Goal: Transaction & Acquisition: Purchase product/service

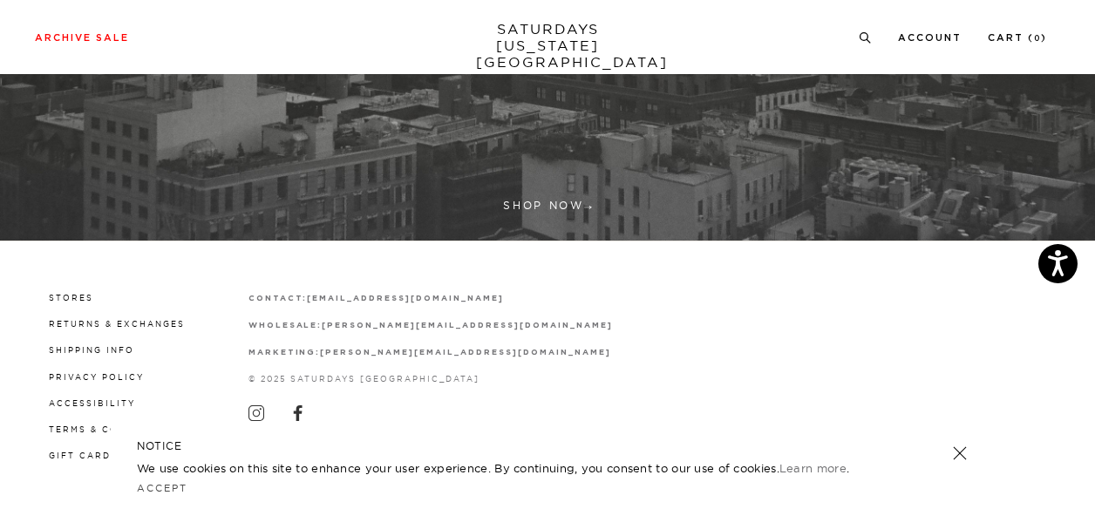
scroll to position [554, 0]
click at [75, 295] on link "Stores" at bounding box center [71, 298] width 44 height 10
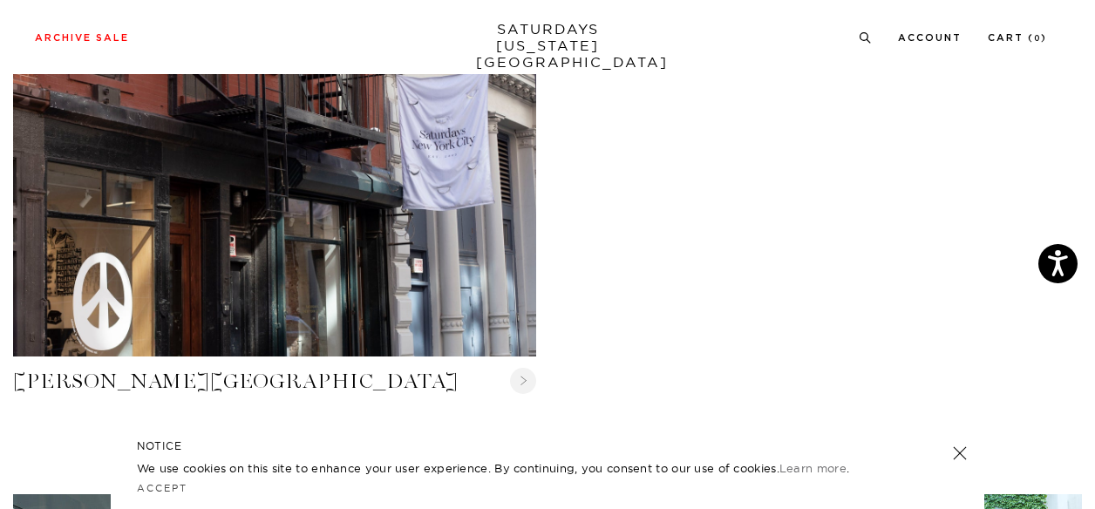
scroll to position [676, 0]
click at [954, 452] on link at bounding box center [959, 453] width 24 height 24
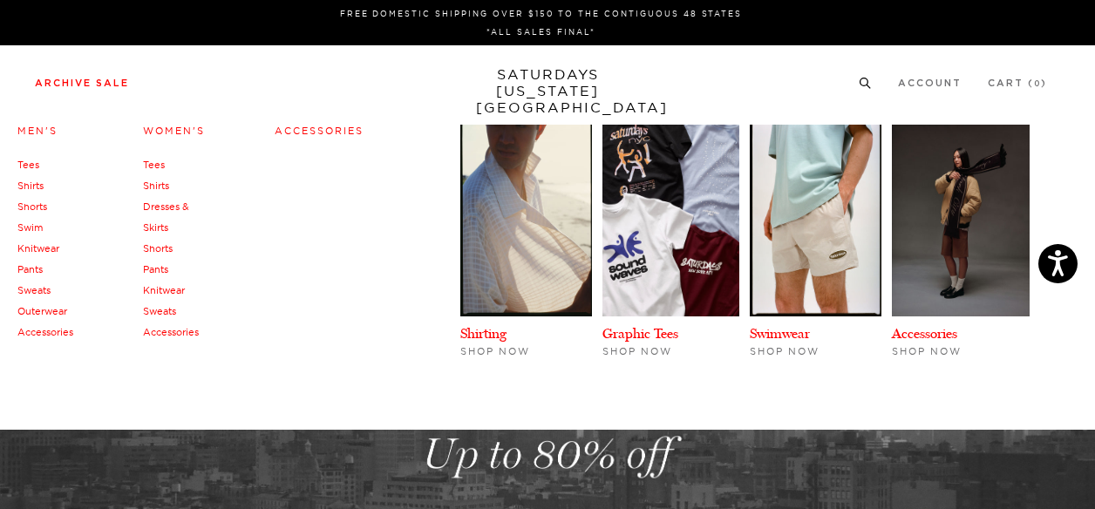
click at [85, 86] on link "Archive Sale" at bounding box center [82, 83] width 94 height 10
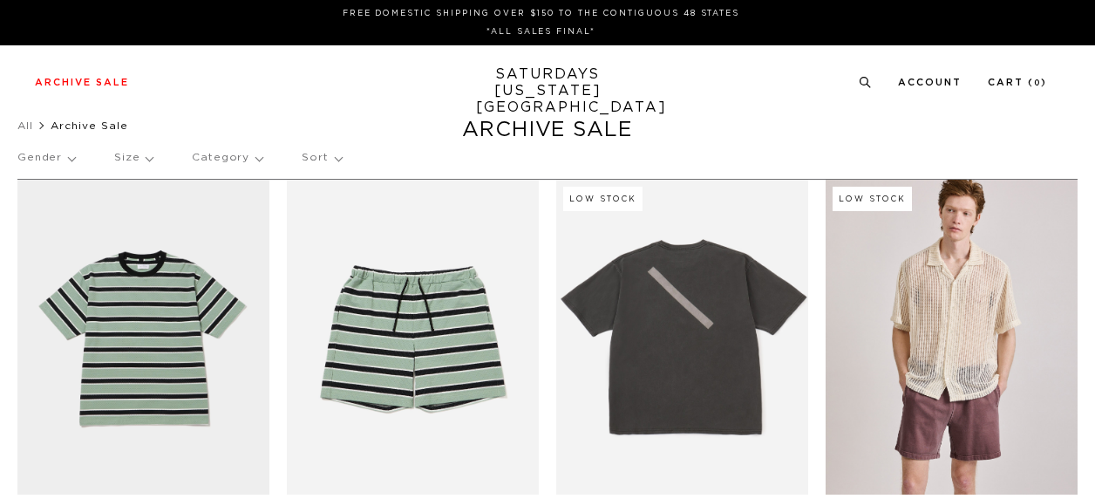
scroll to position [155, 0]
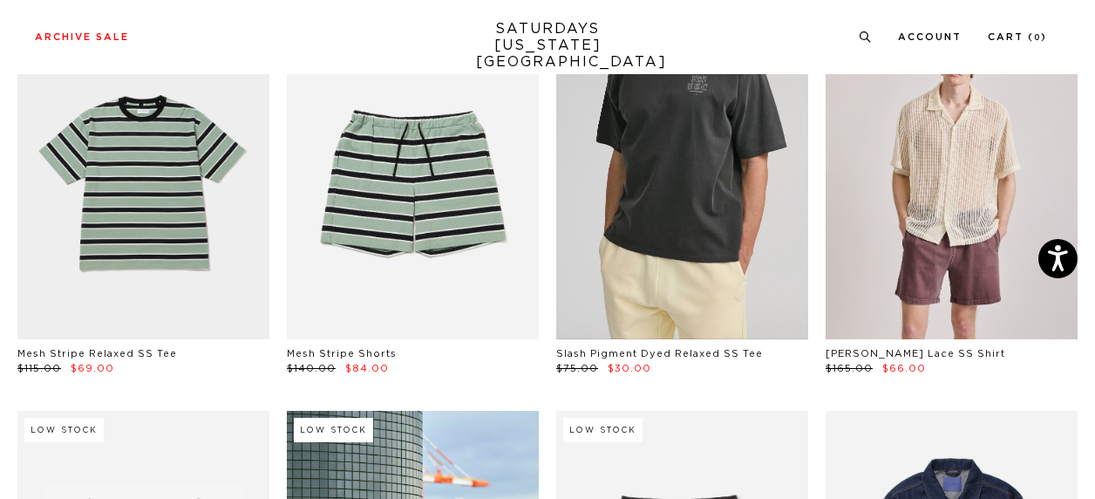
click at [683, 172] on link at bounding box center [682, 181] width 252 height 315
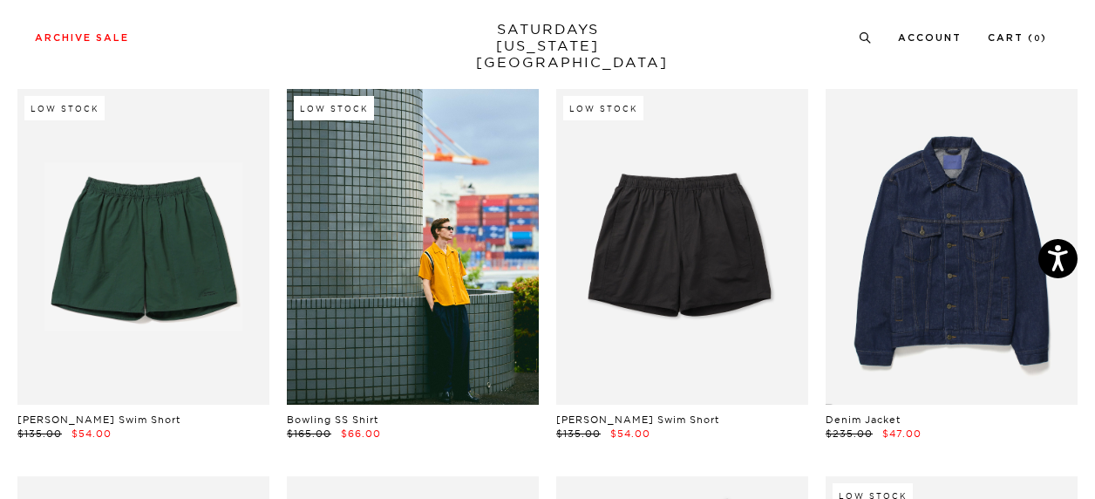
scroll to position [483, 0]
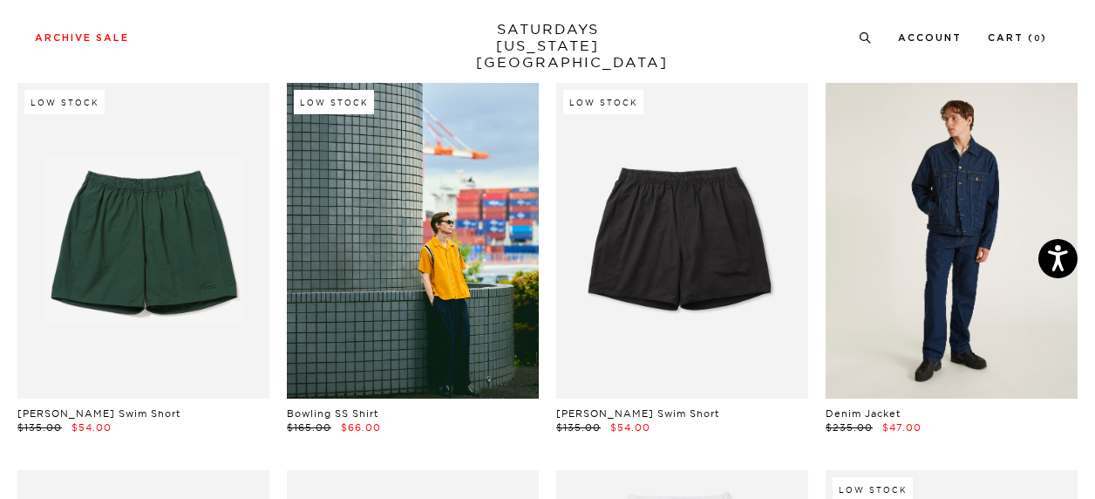
click at [945, 153] on link at bounding box center [951, 240] width 252 height 315
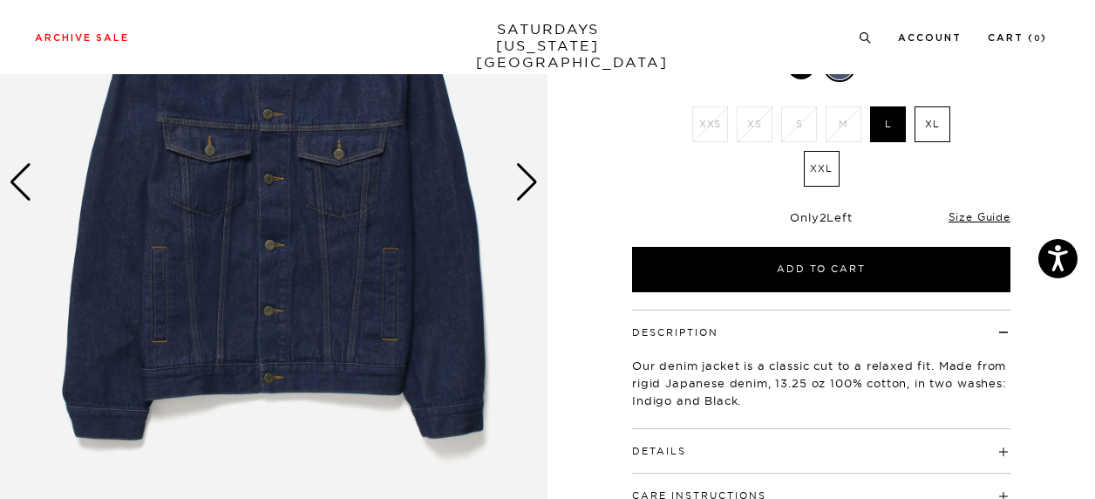
scroll to position [251, 0]
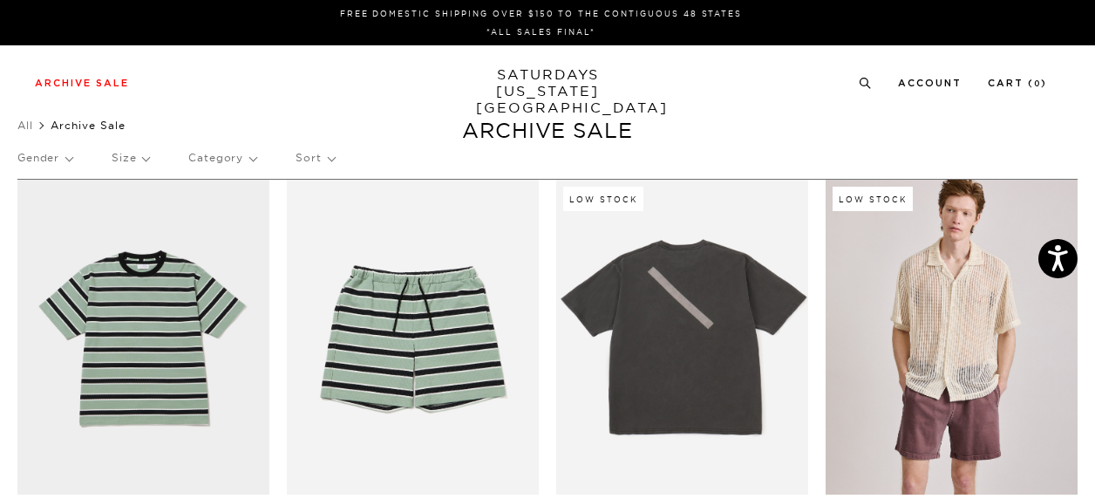
click at [133, 166] on p "Size" at bounding box center [130, 158] width 37 height 40
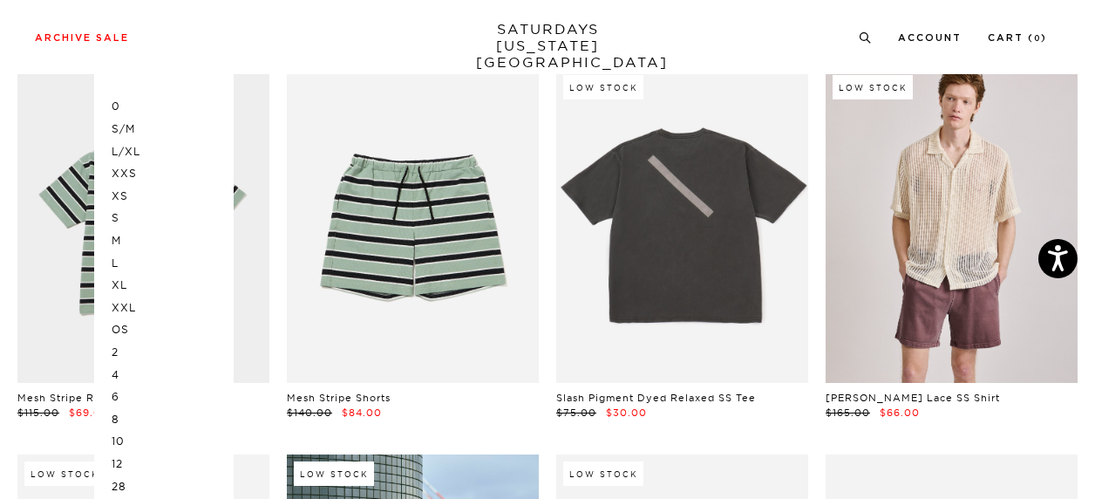
scroll to position [114, 0]
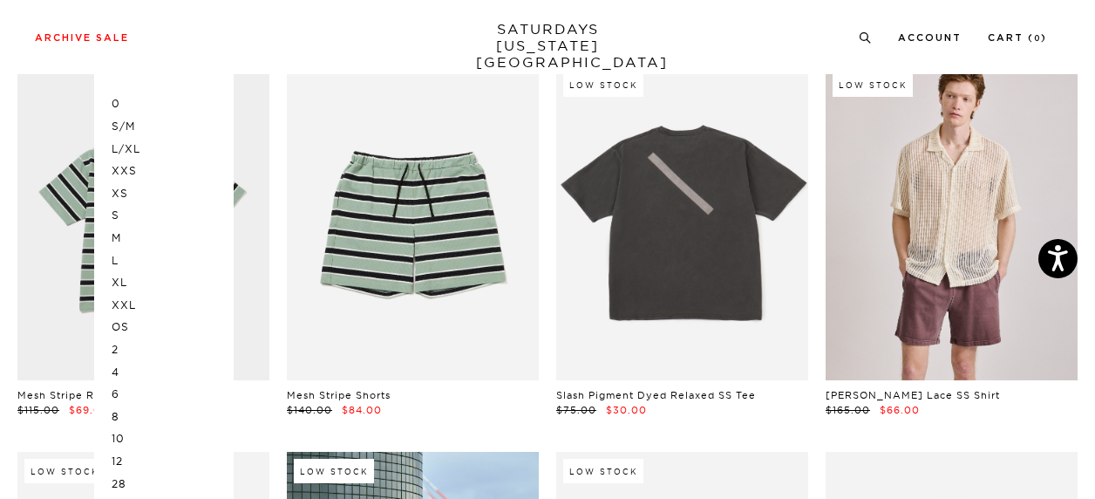
click at [138, 145] on p "L/XL" at bounding box center [164, 149] width 105 height 23
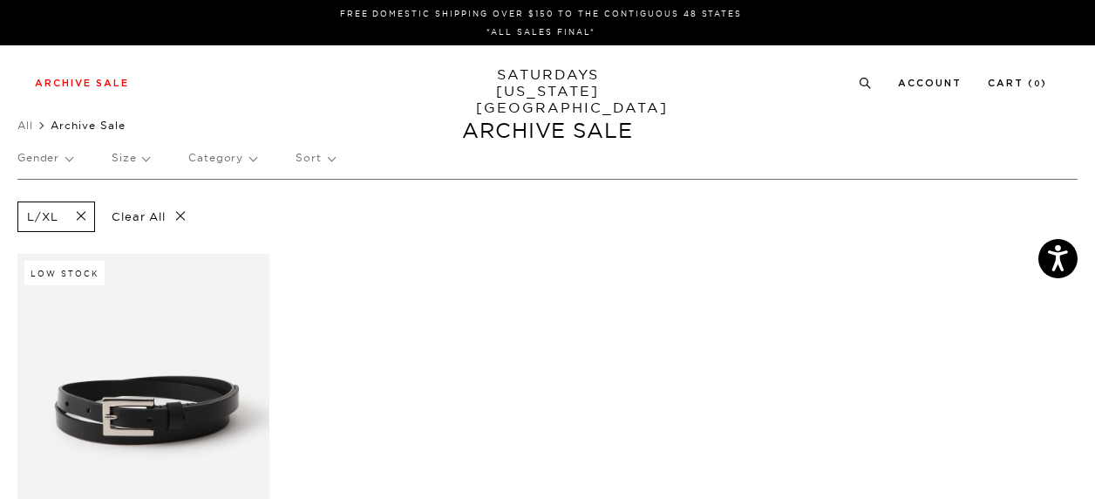
click at [139, 154] on p "Size" at bounding box center [130, 158] width 37 height 40
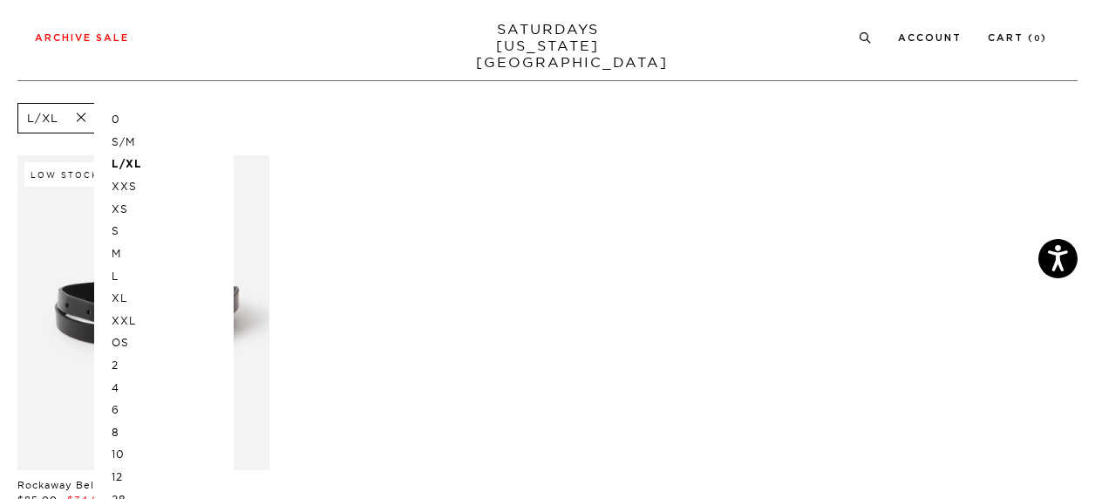
scroll to position [119, 0]
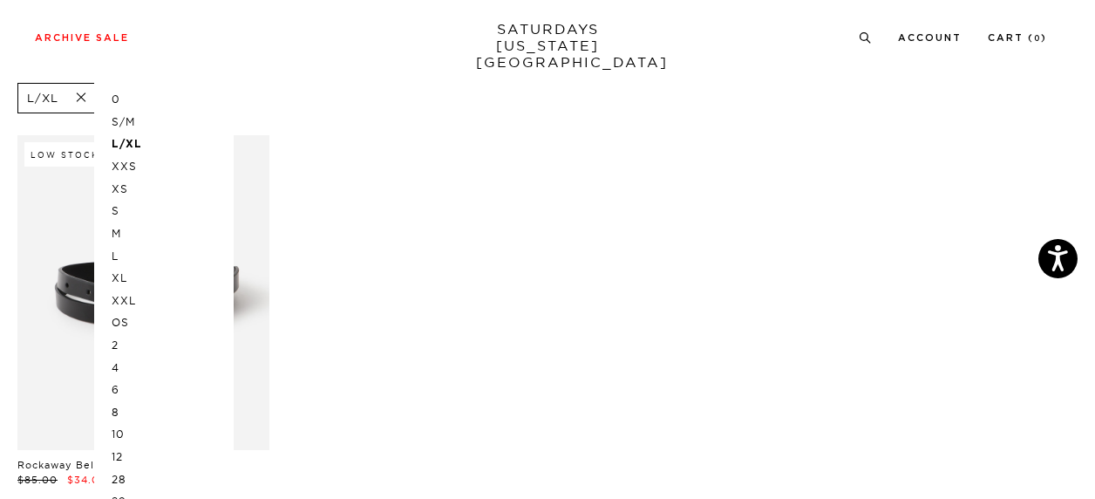
click at [119, 254] on p "L" at bounding box center [164, 256] width 105 height 23
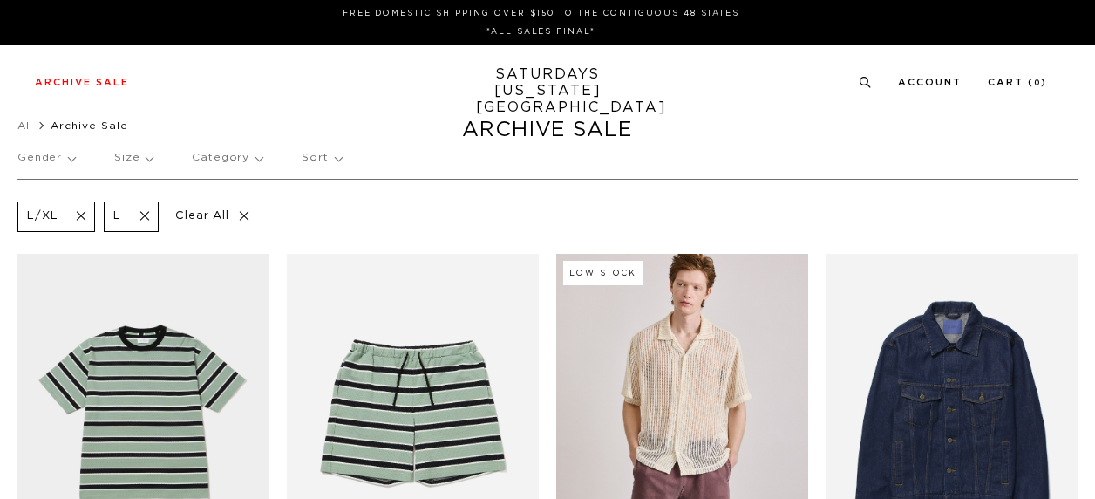
click at [147, 157] on p "Size" at bounding box center [133, 158] width 38 height 40
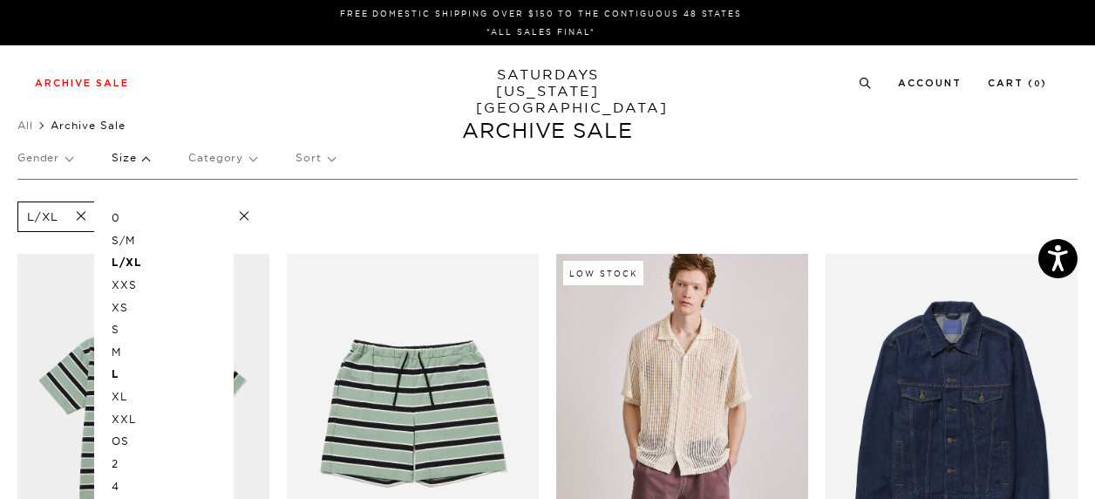
click at [119, 398] on p "XL" at bounding box center [164, 396] width 105 height 23
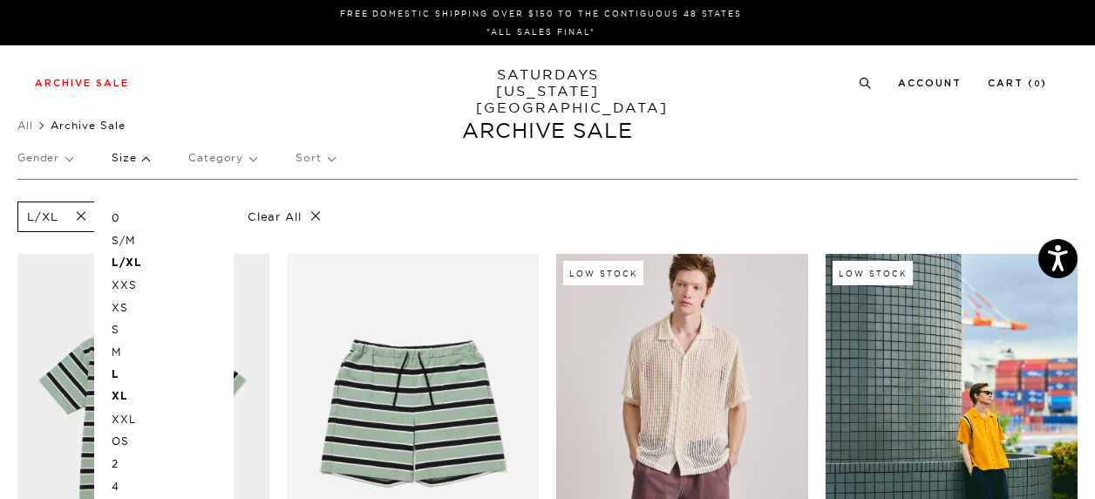
click at [120, 354] on p "M" at bounding box center [164, 352] width 105 height 23
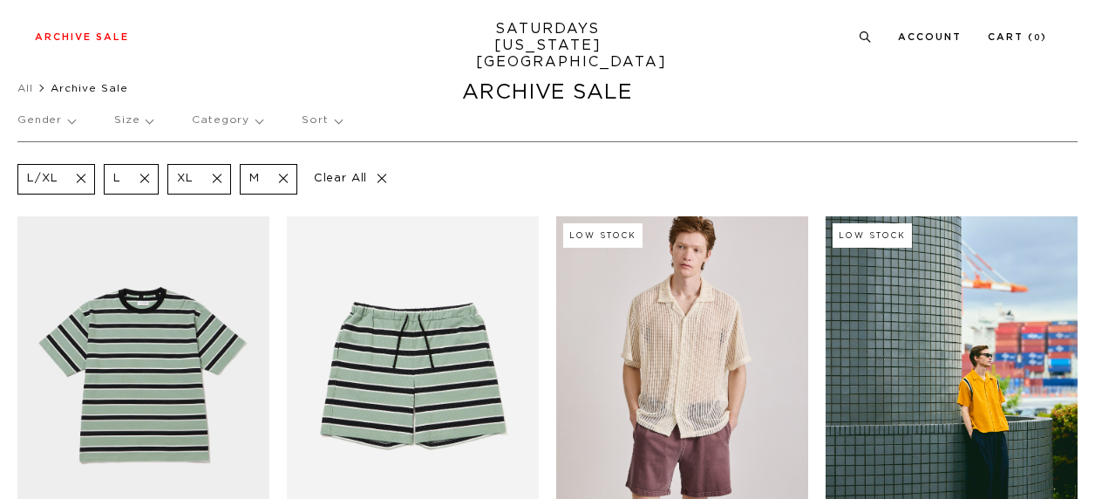
click at [146, 118] on p "Size" at bounding box center [133, 120] width 38 height 40
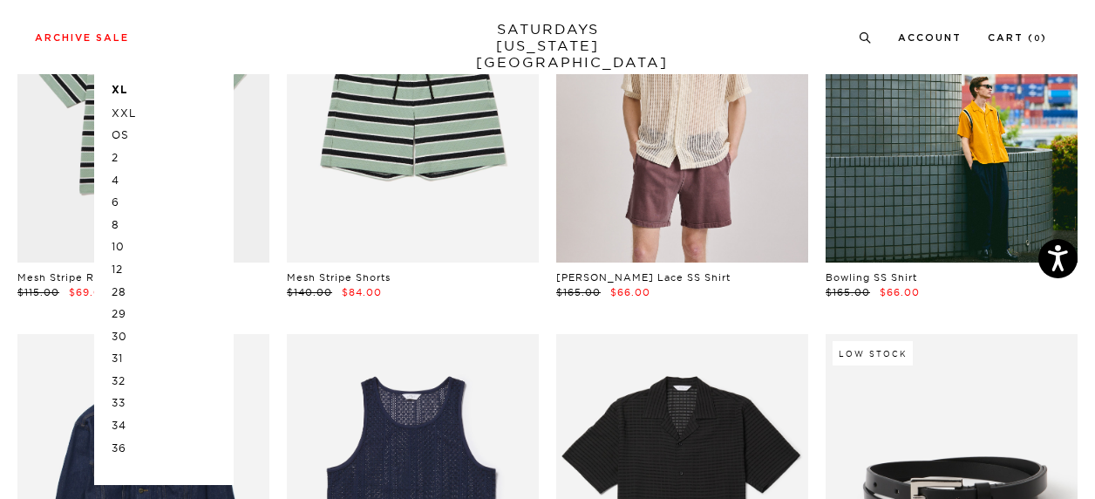
scroll to position [317, 0]
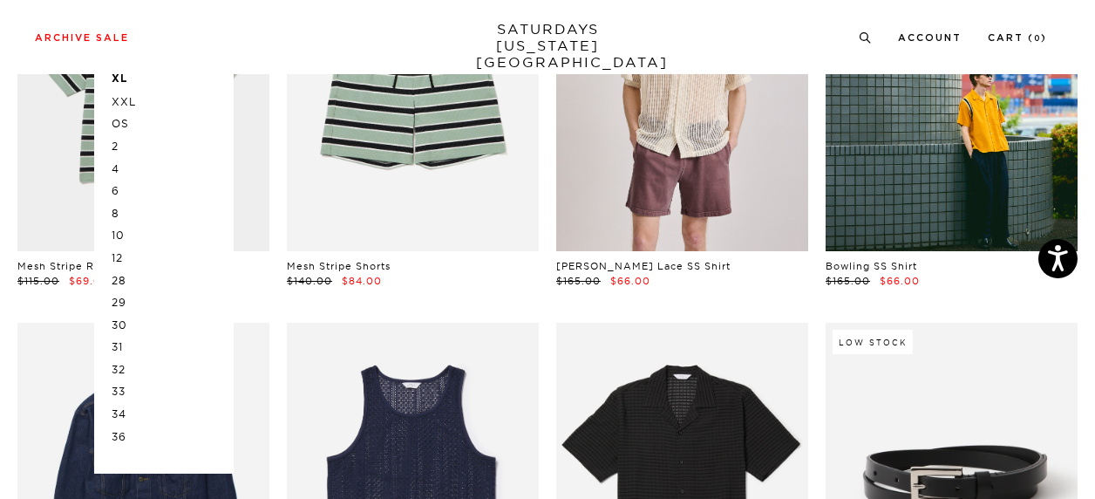
click at [121, 325] on p "30" at bounding box center [164, 325] width 105 height 23
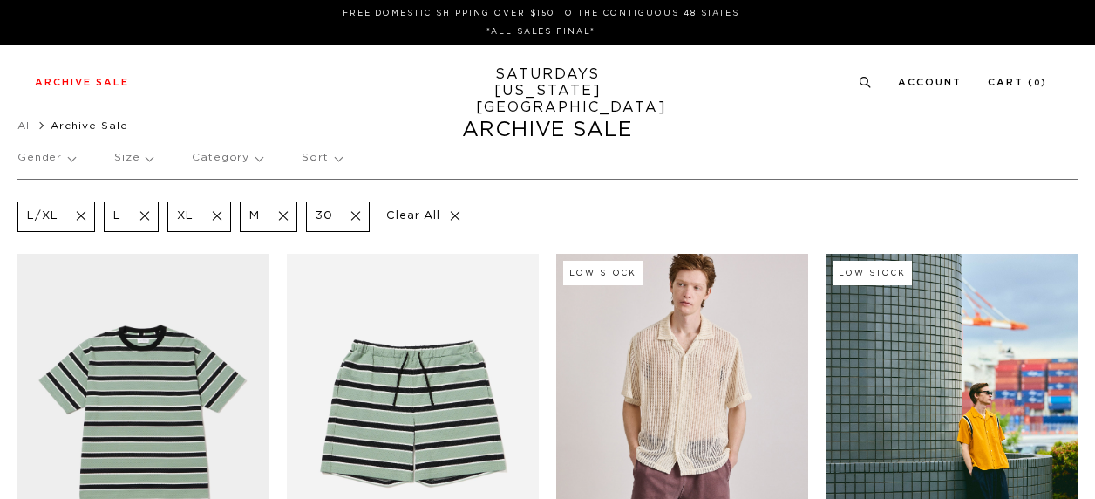
drag, startPoint x: 0, startPoint y: 0, endPoint x: 138, endPoint y: 160, distance: 211.4
click at [138, 160] on p "Size" at bounding box center [133, 158] width 38 height 40
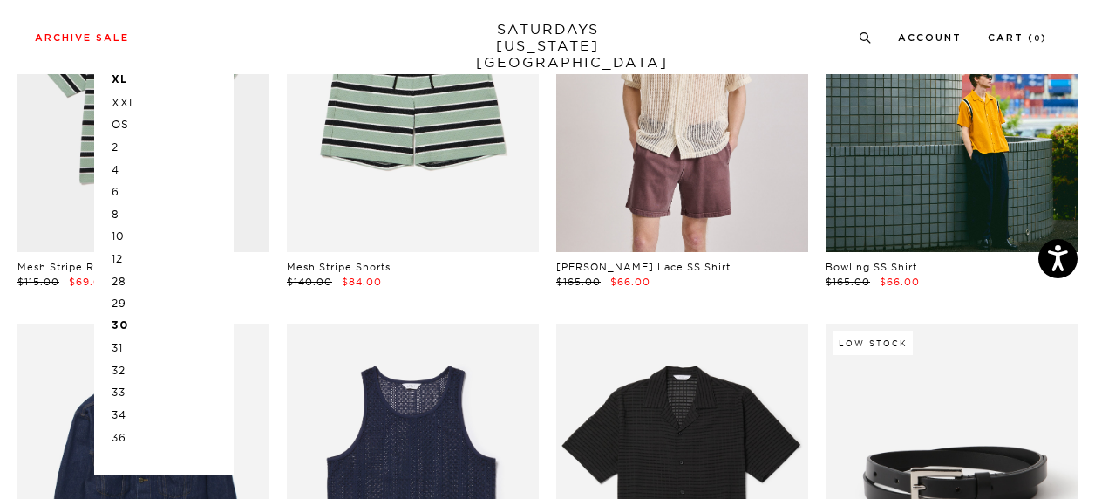
scroll to position [319, 0]
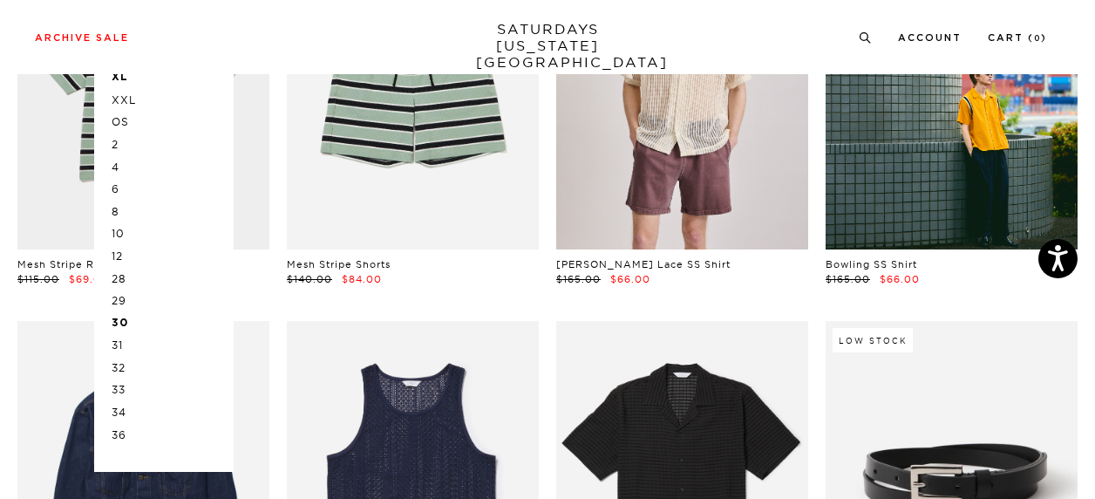
click at [119, 348] on p "31" at bounding box center [164, 345] width 105 height 23
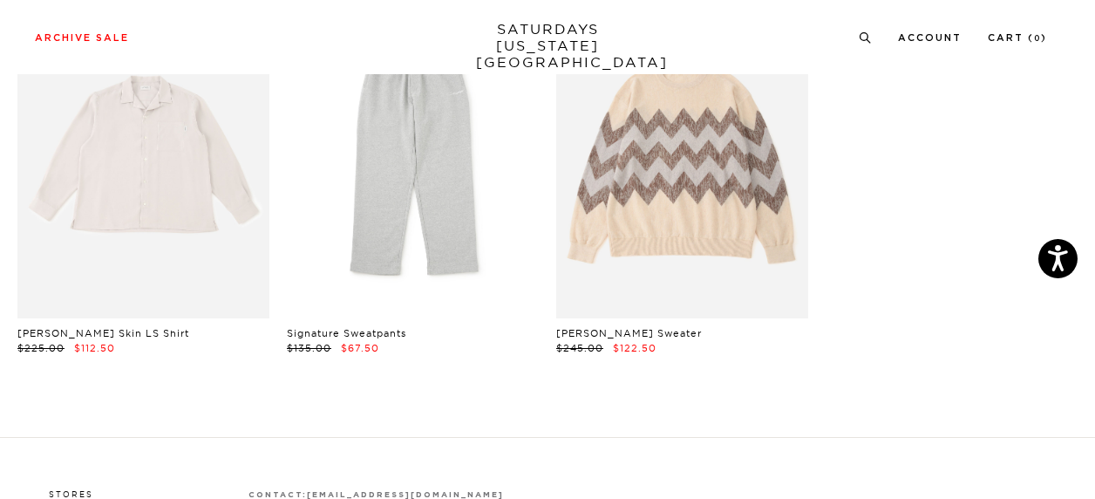
scroll to position [11665, 0]
